Goal: Check status

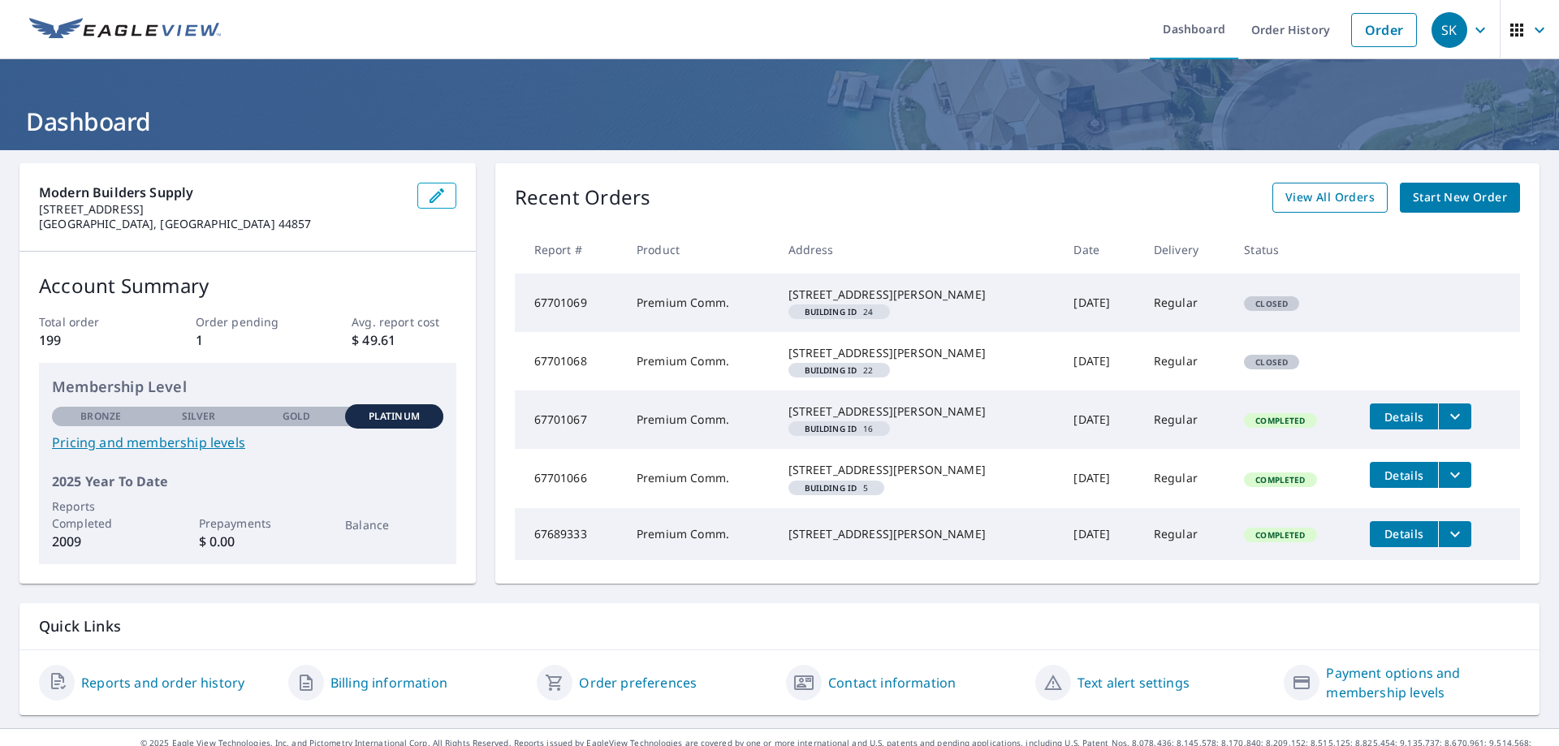
click at [1300, 205] on span "View All Orders" at bounding box center [1329, 198] width 89 height 20
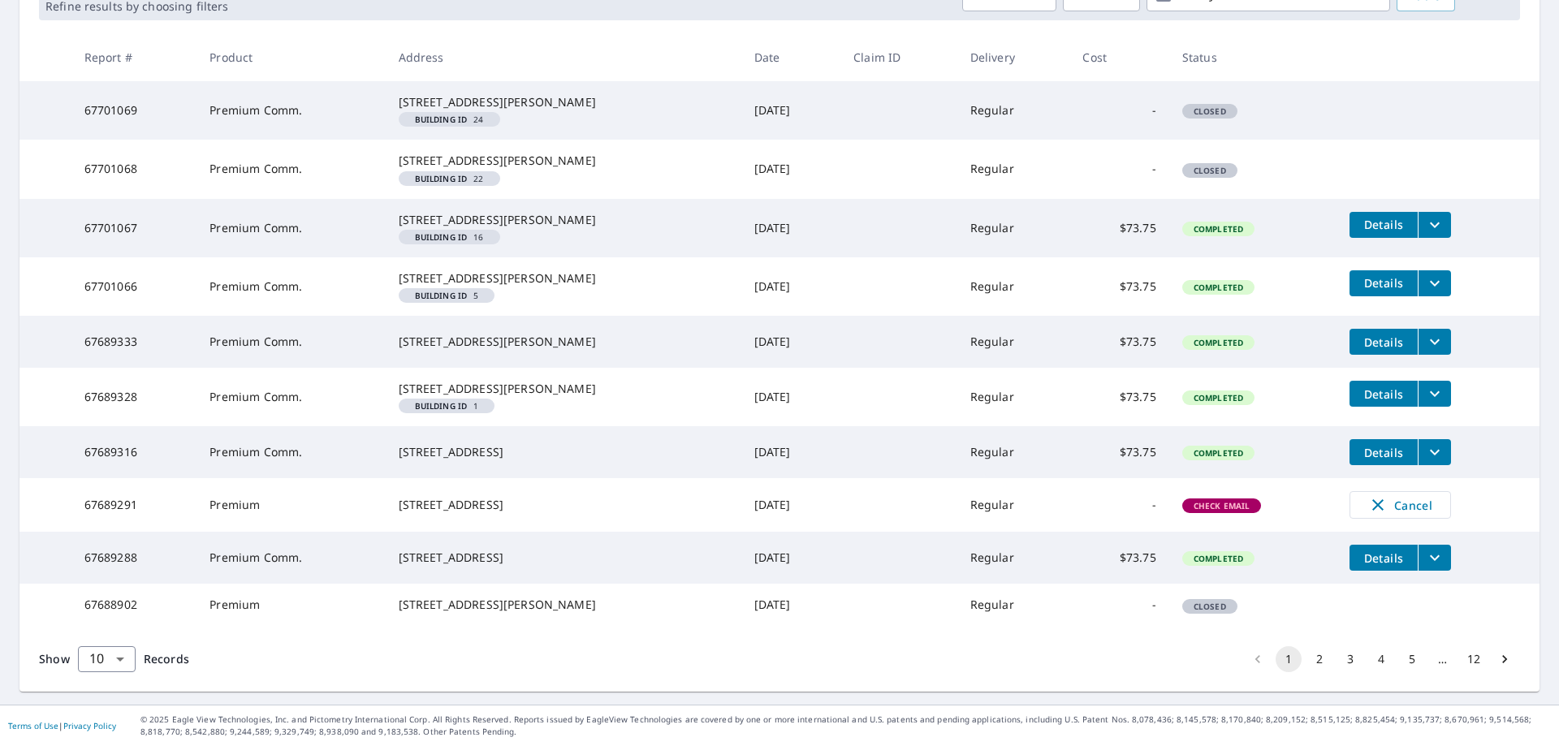
scroll to position [501, 0]
click at [1245, 500] on span "Check Email" at bounding box center [1222, 505] width 76 height 11
click at [1249, 500] on span "Check Email" at bounding box center [1222, 505] width 76 height 11
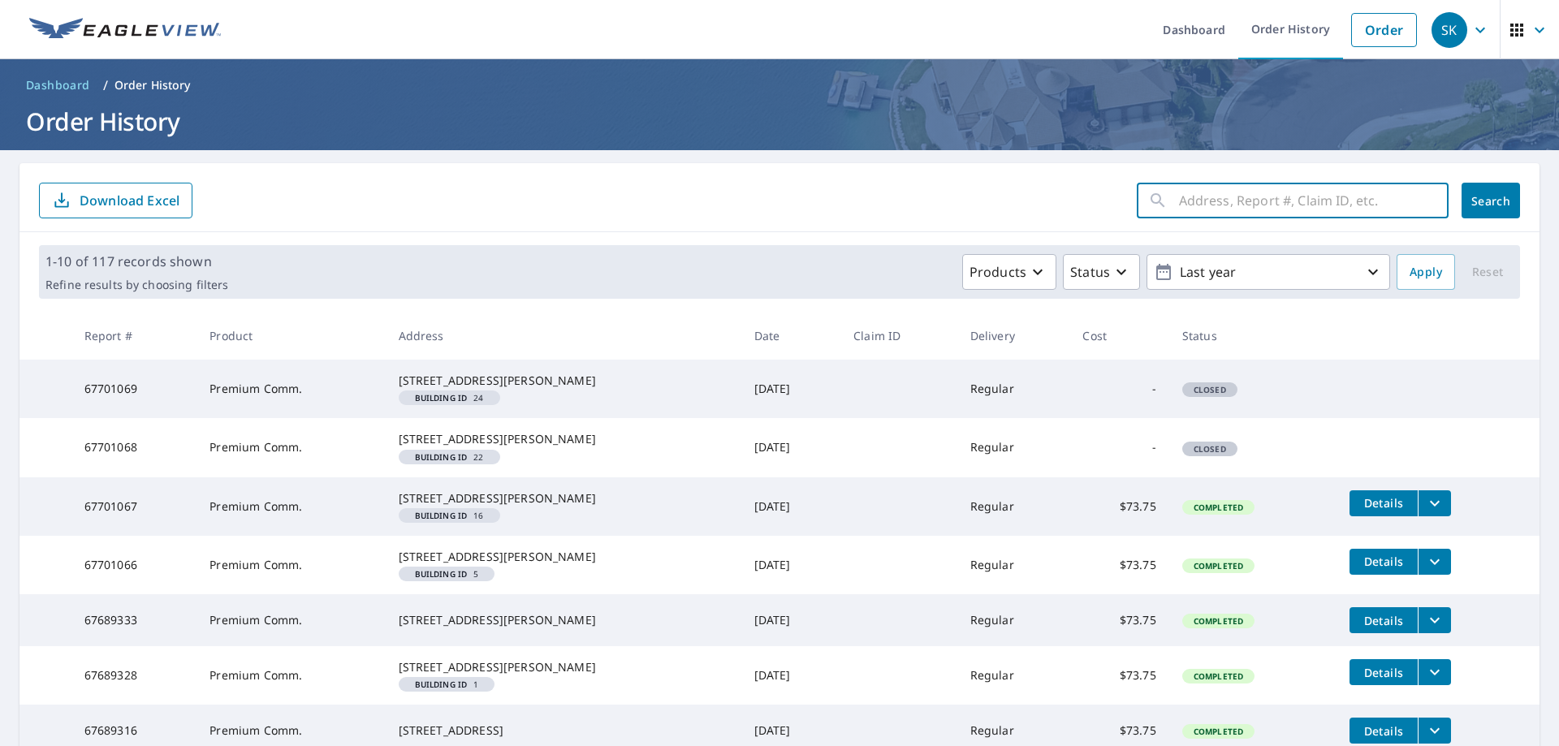
click at [1188, 207] on input "text" at bounding box center [1314, 200] width 270 height 45
type input "1"
type input "4616 pinewood"
click button "Search" at bounding box center [1490, 201] width 58 height 36
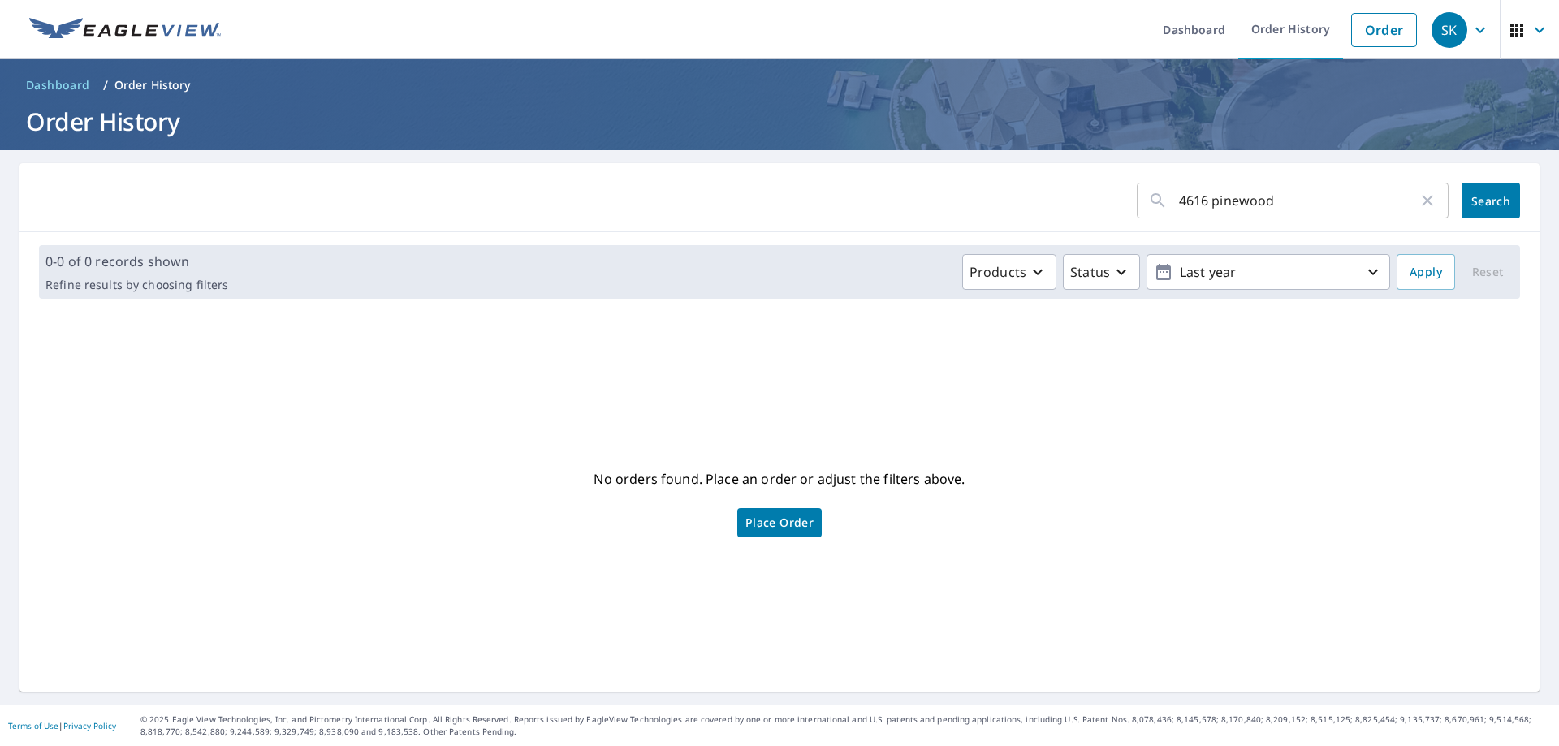
click at [1426, 200] on icon "button" at bounding box center [1427, 200] width 11 height 11
click at [1363, 267] on icon "button" at bounding box center [1372, 271] width 19 height 19
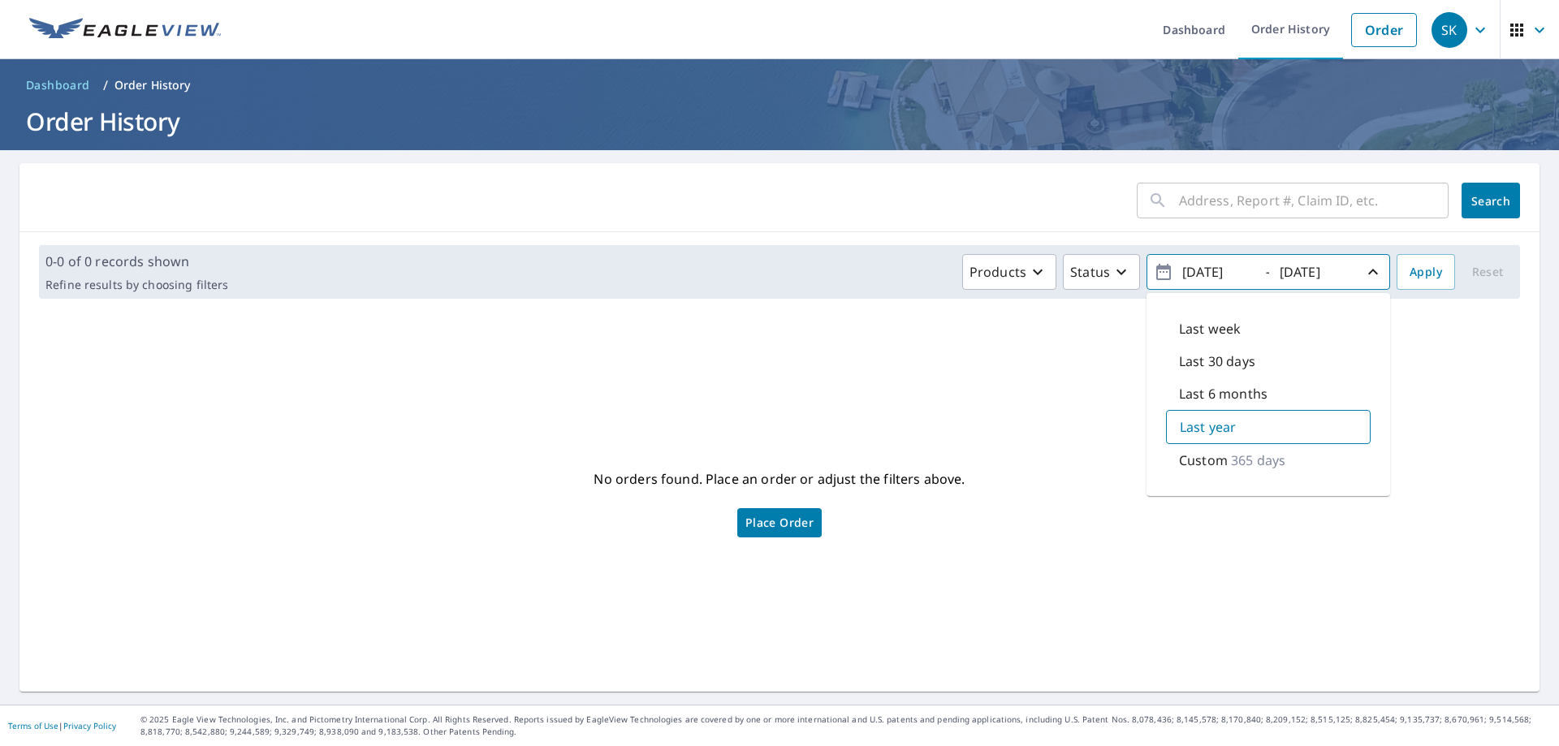
click at [1192, 330] on p "Last week" at bounding box center [1210, 328] width 62 height 19
type input "[DATE]"
click at [1421, 274] on span "Apply" at bounding box center [1425, 272] width 32 height 20
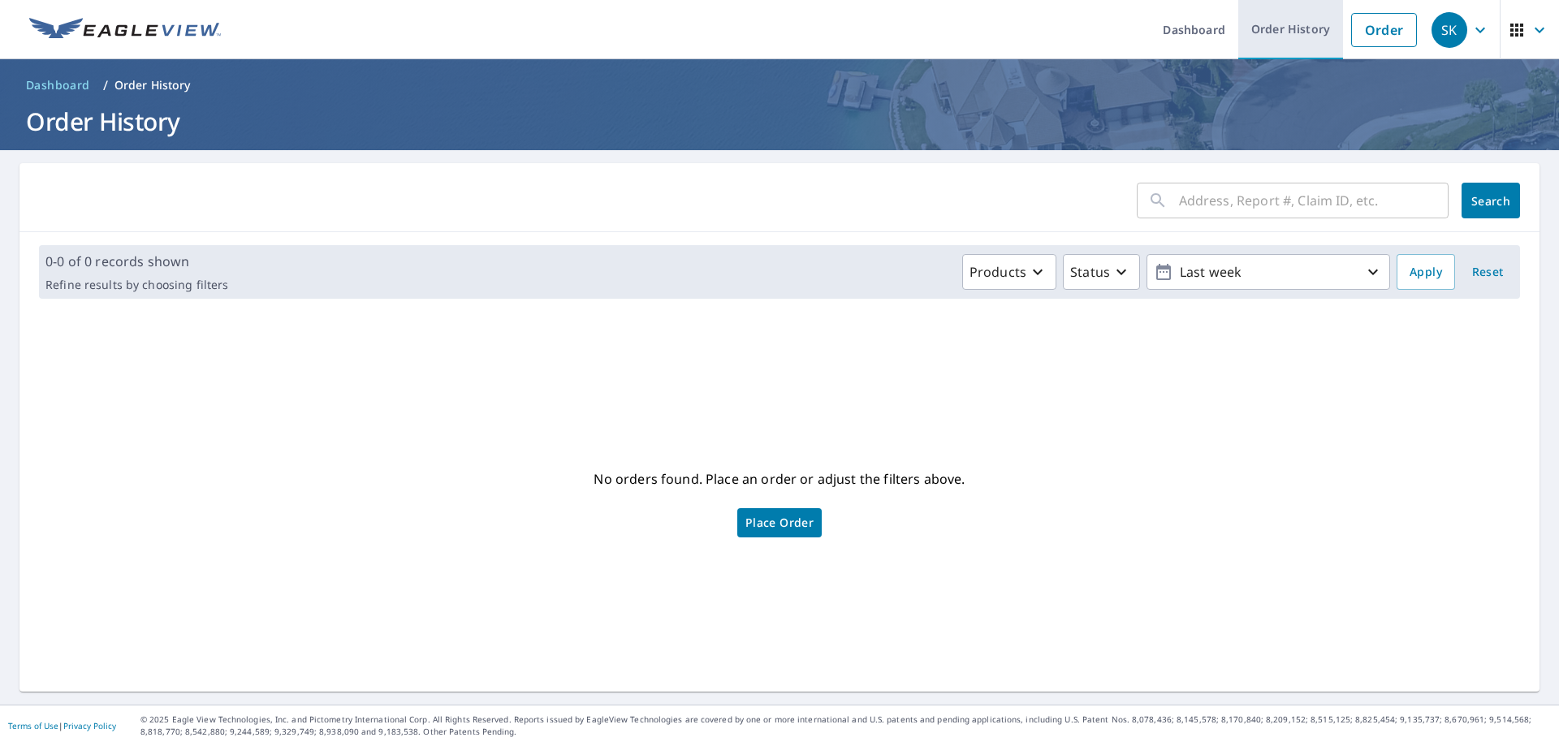
click at [1275, 21] on link "Order History" at bounding box center [1290, 29] width 105 height 59
click at [1277, 25] on link "Order History" at bounding box center [1290, 29] width 105 height 59
click at [1276, 25] on link "Order History" at bounding box center [1290, 29] width 105 height 59
click at [1275, 25] on link "Order History" at bounding box center [1290, 29] width 105 height 59
click at [1274, 25] on link "Order History" at bounding box center [1290, 29] width 105 height 59
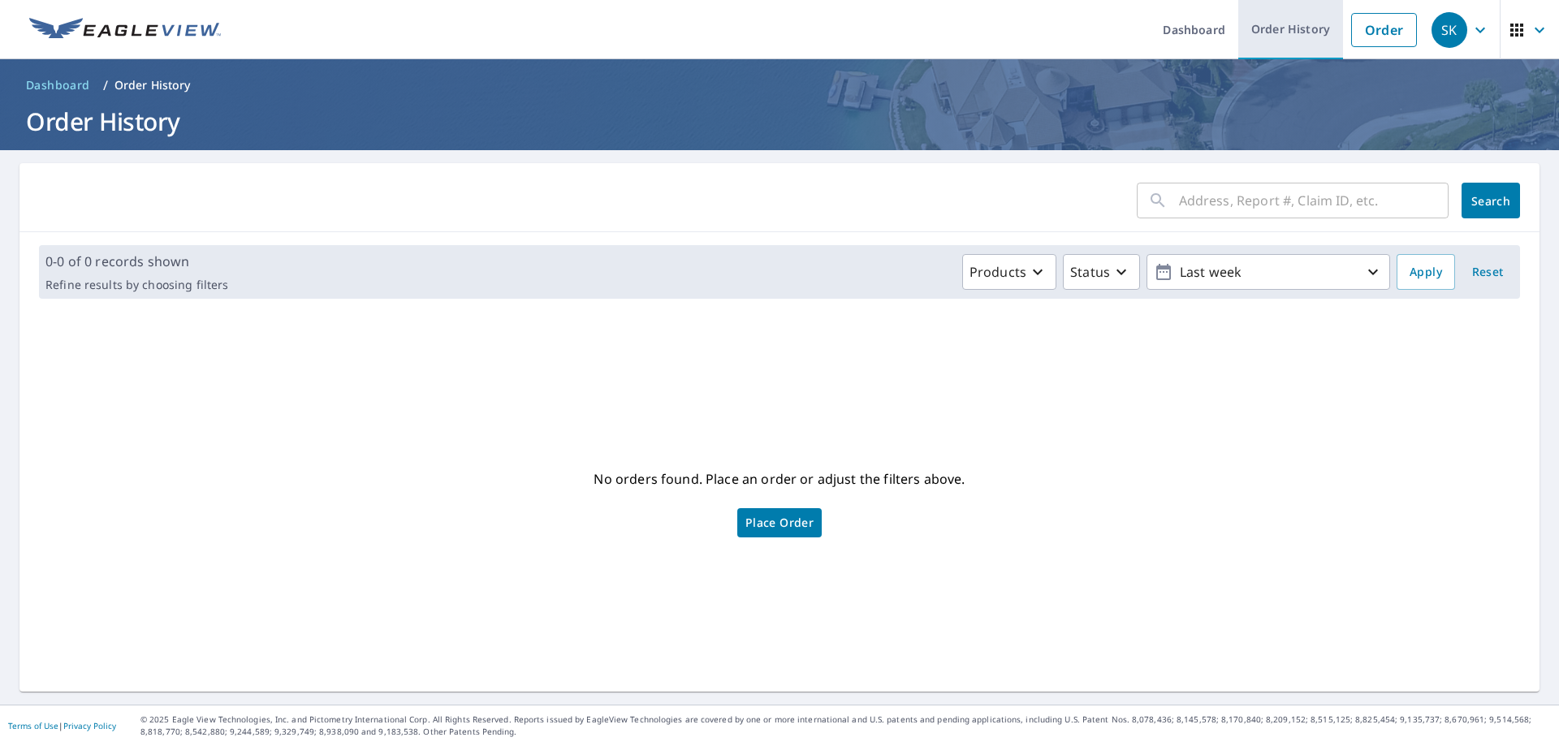
click at [1271, 25] on link "Order History" at bounding box center [1290, 29] width 105 height 59
click at [1269, 25] on link "Order History" at bounding box center [1290, 29] width 105 height 59
click at [1268, 25] on link "Order History" at bounding box center [1290, 29] width 105 height 59
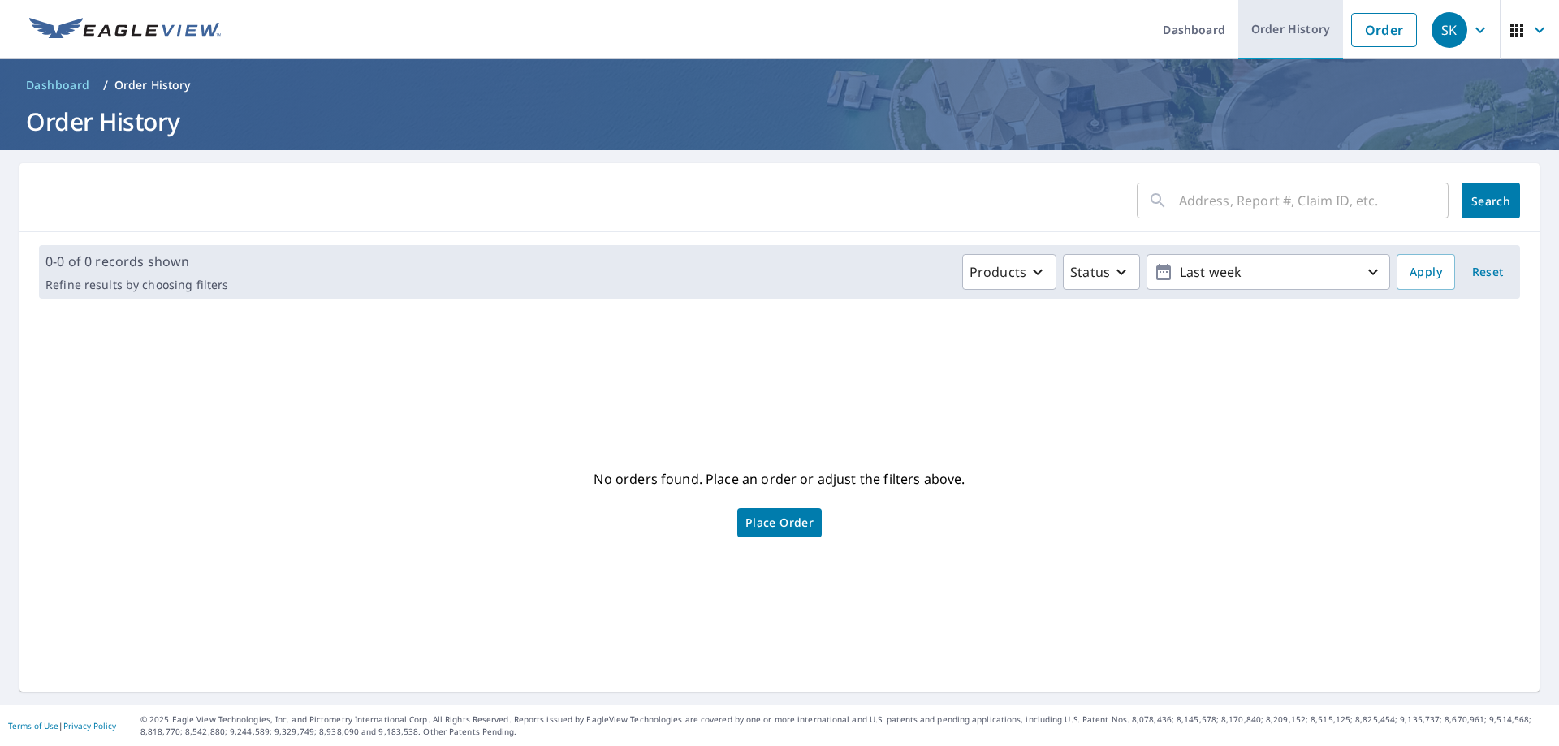
click at [1268, 25] on link "Order History" at bounding box center [1290, 29] width 105 height 59
click at [1180, 27] on link "Dashboard" at bounding box center [1194, 29] width 88 height 59
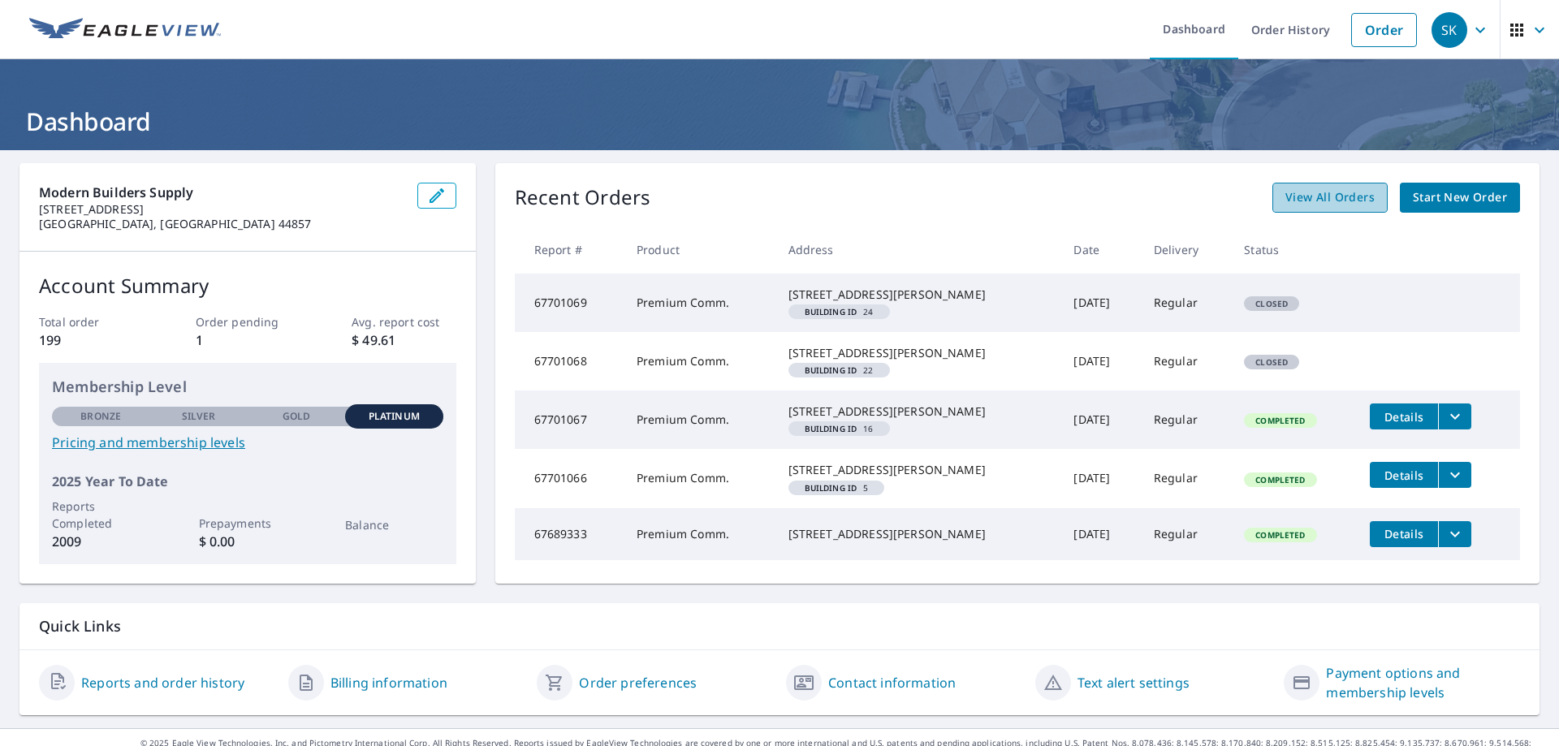
click at [1314, 189] on span "View All Orders" at bounding box center [1329, 198] width 89 height 20
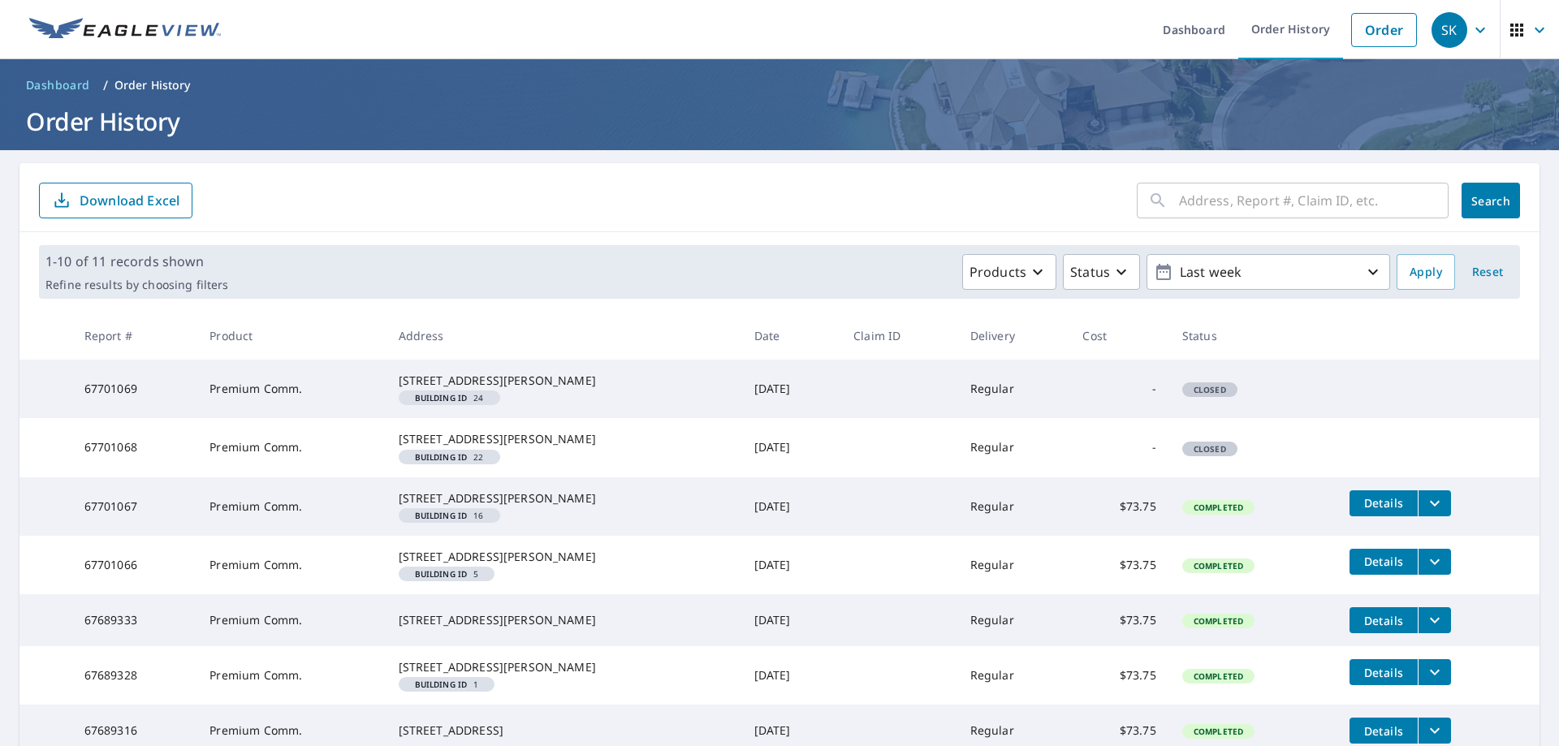
scroll to position [501, 0]
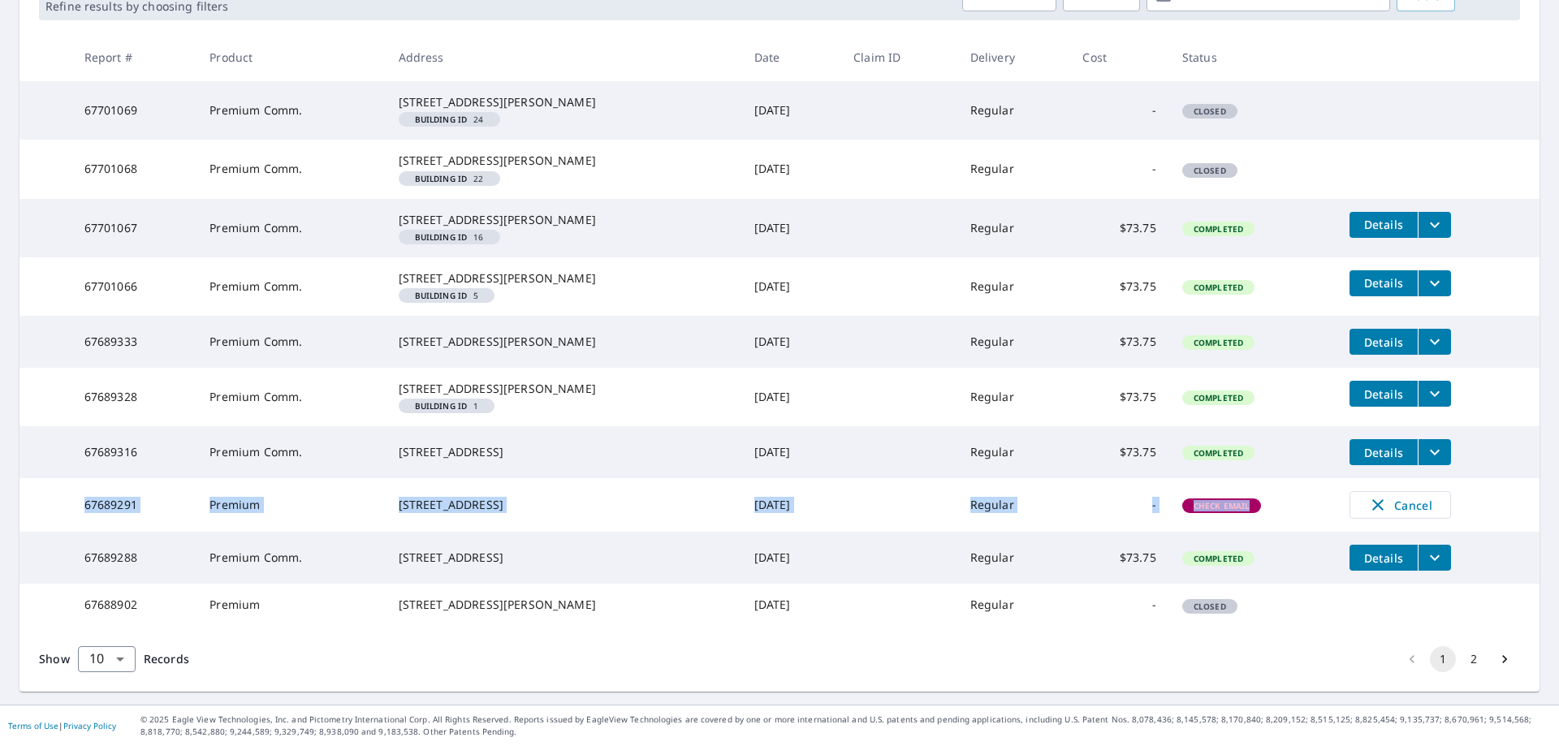
drag, startPoint x: 81, startPoint y: 460, endPoint x: 1301, endPoint y: 464, distance: 1219.4
click at [1301, 478] on tr "67689291 Premium [STREET_ADDRESS] [DATE] Regular - Check Email Cancel" at bounding box center [779, 505] width 1520 height 54
drag, startPoint x: 1281, startPoint y: 464, endPoint x: 1257, endPoint y: 464, distance: 24.4
copy tr "67689291 Premium [STREET_ADDRESS] [DATE] Regular - Check Email"
